Goal: Information Seeking & Learning: Learn about a topic

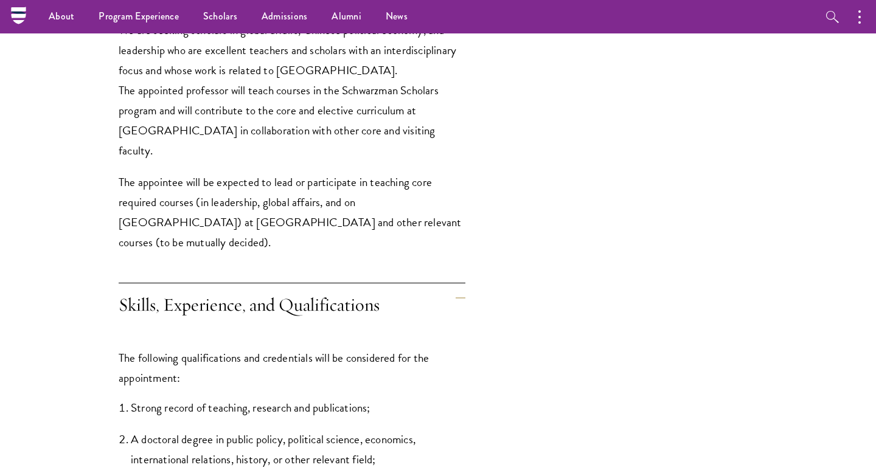
scroll to position [1392, 0]
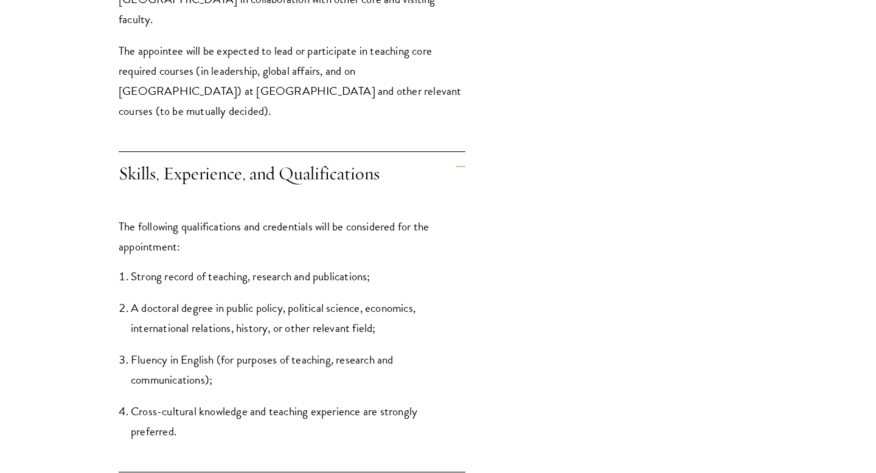
click at [260, 321] on li "A doctoral degree in public policy, political science, economics, international…" at bounding box center [298, 318] width 335 height 40
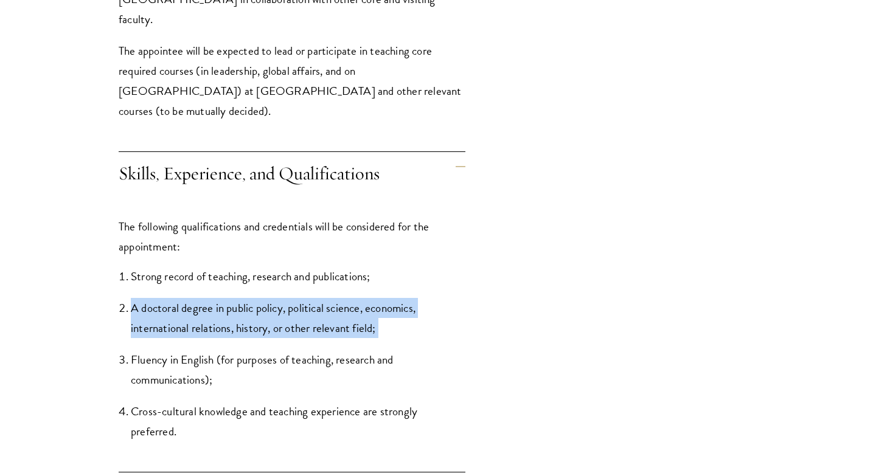
click at [260, 321] on li "A doctoral degree in public policy, political science, economics, international…" at bounding box center [298, 318] width 335 height 40
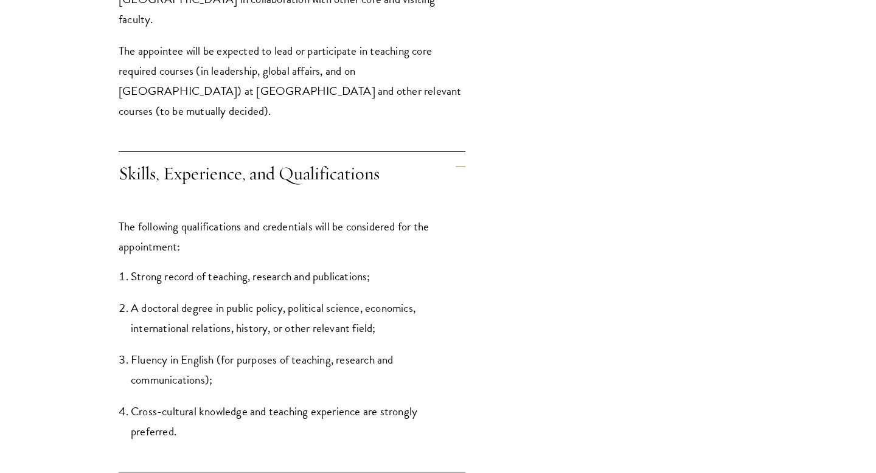
click at [317, 330] on li "A doctoral degree in public policy, political science, economics, international…" at bounding box center [298, 318] width 335 height 40
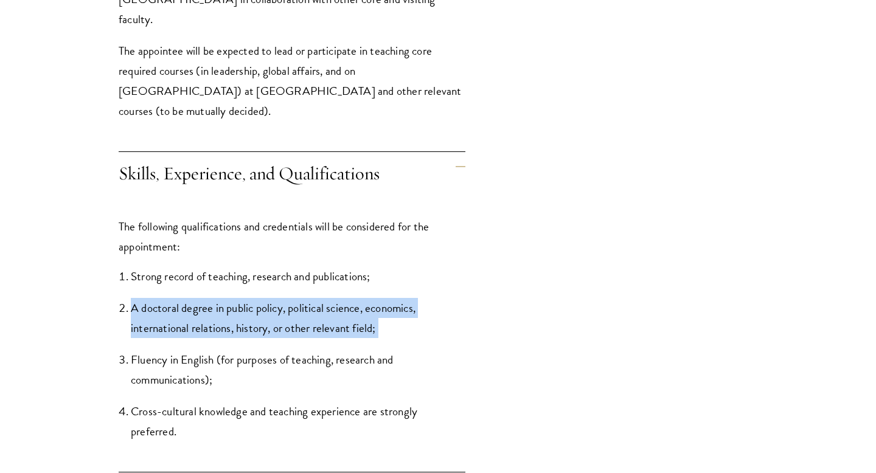
click at [317, 330] on li "A doctoral degree in public policy, political science, economics, international…" at bounding box center [298, 318] width 335 height 40
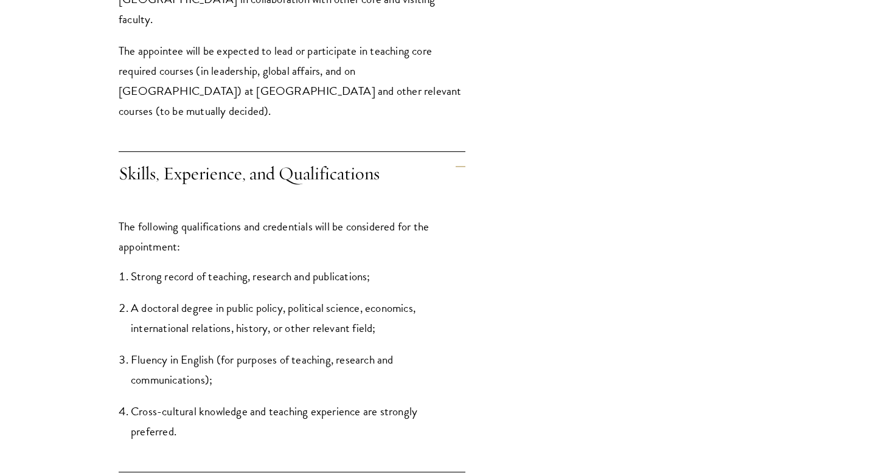
click at [291, 385] on li "Fluency in English (for purposes of teaching, research and communications);" at bounding box center [298, 370] width 335 height 40
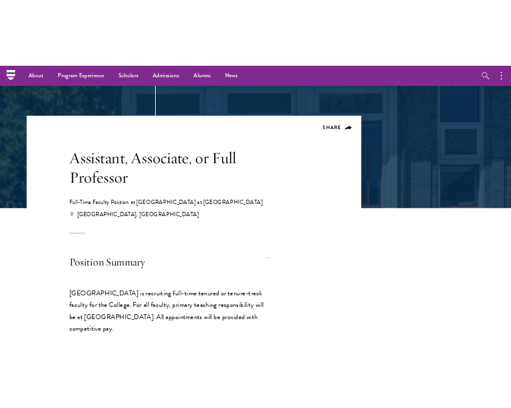
scroll to position [0, 0]
